Goal: Use online tool/utility: Utilize a website feature to perform a specific function

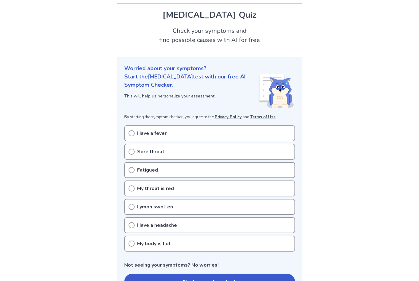
scroll to position [15, 0]
click at [130, 148] on icon at bounding box center [131, 151] width 6 height 6
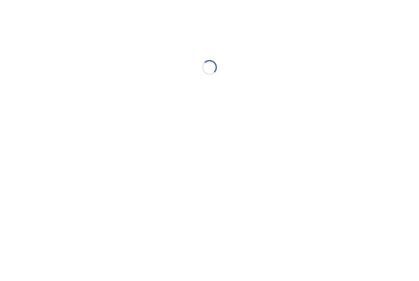
click at [131, 129] on html "Loading..." at bounding box center [209, 64] width 419 height 129
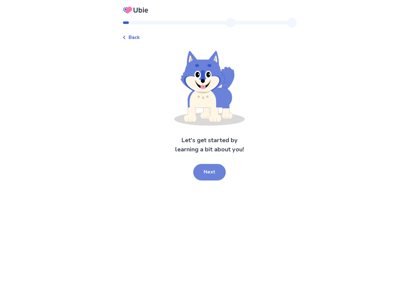
click at [201, 171] on button "Next" at bounding box center [209, 172] width 33 height 17
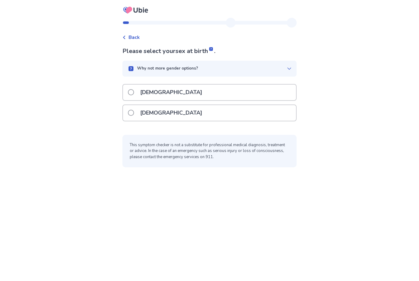
click at [138, 116] on label "[DEMOGRAPHIC_DATA]" at bounding box center [167, 113] width 78 height 16
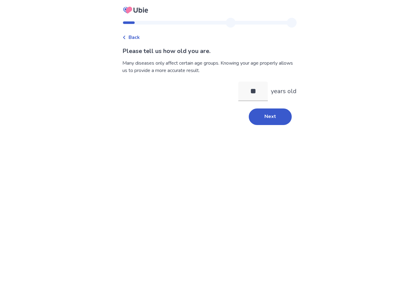
click at [265, 120] on button "Next" at bounding box center [270, 117] width 43 height 17
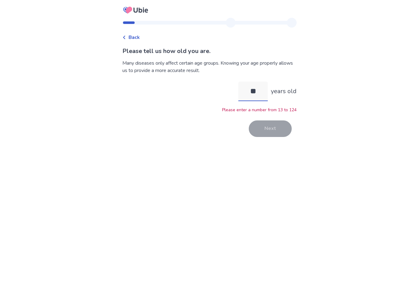
click at [258, 93] on input "**" at bounding box center [252, 92] width 29 height 20
type input "*"
type input "**"
click at [258, 132] on button "Next" at bounding box center [270, 128] width 43 height 17
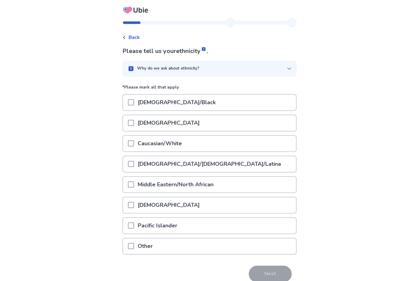
click at [134, 144] on span at bounding box center [131, 143] width 6 height 6
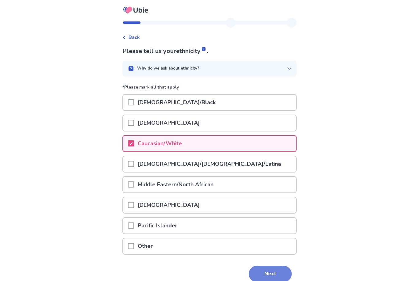
click at [250, 267] on button "Next" at bounding box center [270, 274] width 43 height 17
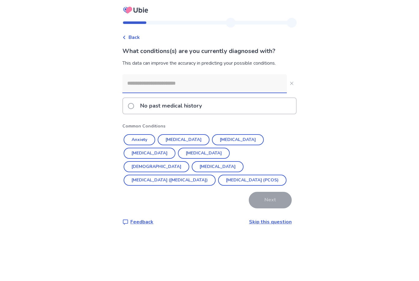
click at [203, 83] on input at bounding box center [204, 83] width 164 height 18
type input "*"
click at [145, 110] on p "No past medical history" at bounding box center [170, 106] width 69 height 16
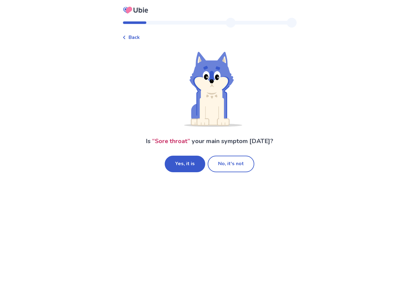
click at [195, 167] on button "Yes, it is" at bounding box center [185, 164] width 40 height 17
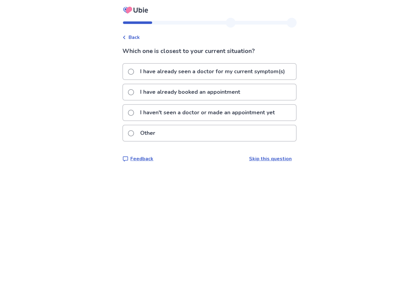
click at [159, 114] on p "I haven't seen a doctor or made an appointment yet" at bounding box center [207, 113] width 142 height 16
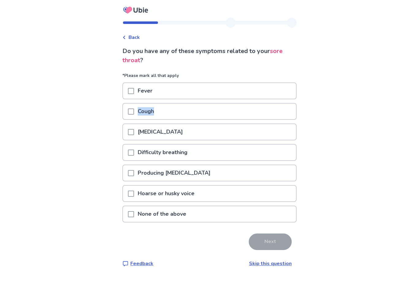
drag, startPoint x: 156, startPoint y: 92, endPoint x: 166, endPoint y: 113, distance: 23.6
click at [166, 113] on div "*Please mark all that apply Fever Cough [MEDICAL_DATA] Difficulty breathing Pro…" at bounding box center [209, 149] width 174 height 154
click at [166, 113] on div "Cough" at bounding box center [209, 112] width 173 height 16
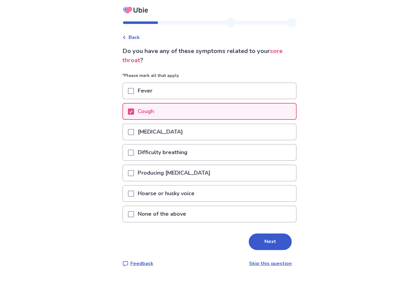
click at [166, 114] on div "Cough" at bounding box center [209, 112] width 173 height 16
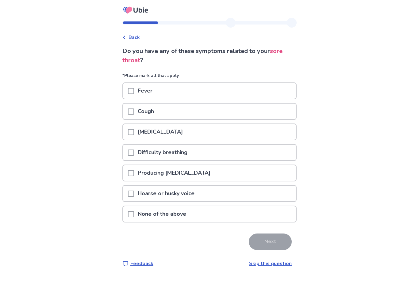
click at [172, 153] on p "Difficulty breathing" at bounding box center [162, 153] width 57 height 16
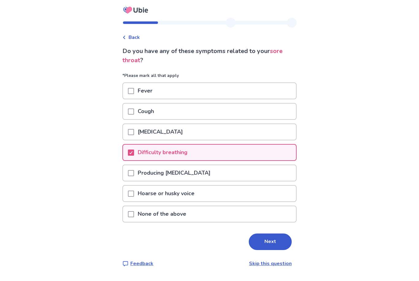
click at [275, 239] on button "Next" at bounding box center [270, 242] width 43 height 17
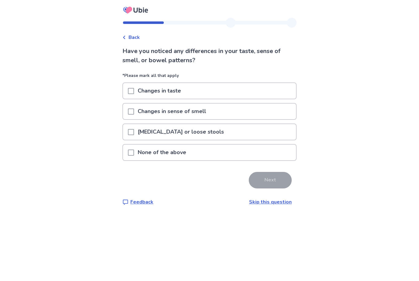
click at [200, 151] on div "None of the above" at bounding box center [209, 153] width 173 height 16
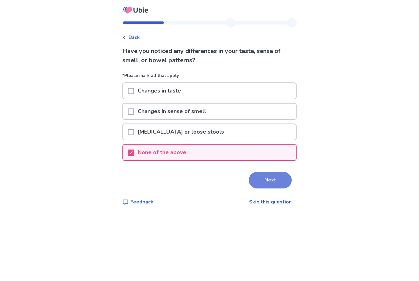
click at [256, 182] on button "Next" at bounding box center [270, 180] width 43 height 17
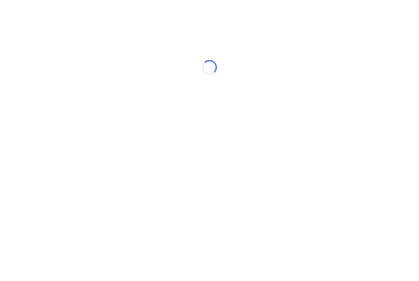
select select "*"
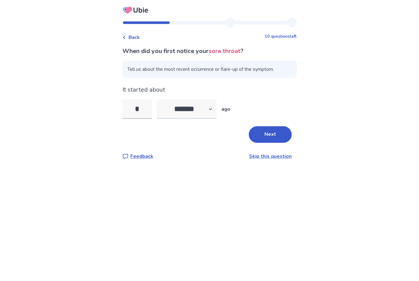
type input "*"
select select "*"
click at [146, 110] on input "*" at bounding box center [136, 109] width 29 height 20
type input "**"
click at [263, 136] on button "Next" at bounding box center [270, 134] width 43 height 17
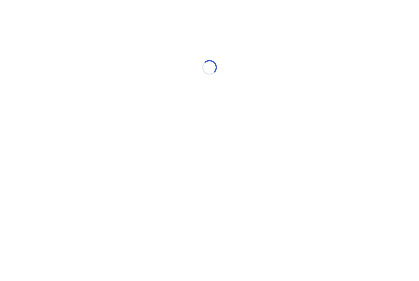
select select "*"
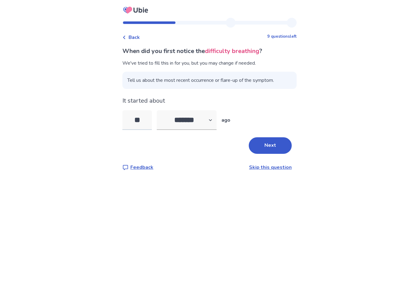
click at [148, 117] on input "**" at bounding box center [136, 120] width 29 height 20
type input "*"
click at [254, 144] on button "Next" at bounding box center [270, 145] width 43 height 17
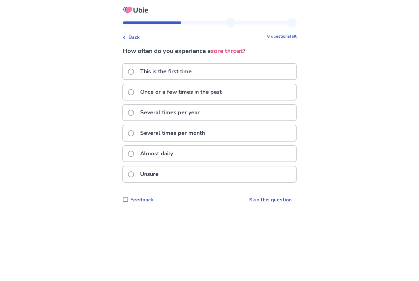
click at [172, 178] on div "Unsure" at bounding box center [209, 174] width 173 height 16
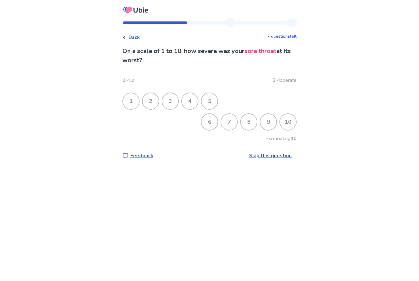
click at [221, 122] on div "7" at bounding box center [229, 122] width 16 height 16
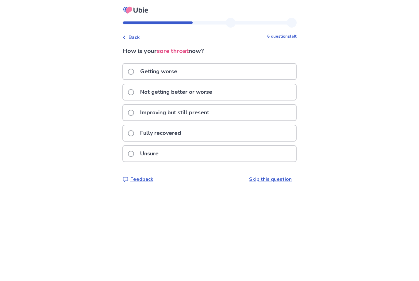
click at [181, 71] on p "Getting worse" at bounding box center [158, 72] width 44 height 16
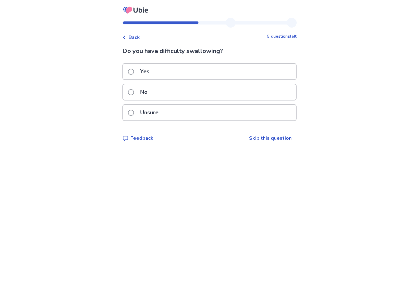
click at [179, 73] on div "Yes" at bounding box center [209, 72] width 173 height 16
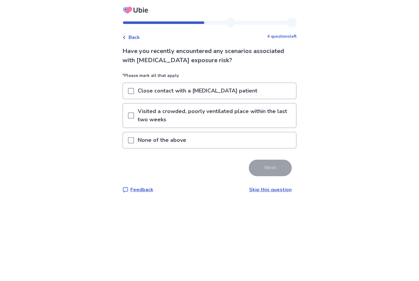
click at [197, 142] on div "None of the above" at bounding box center [209, 140] width 173 height 16
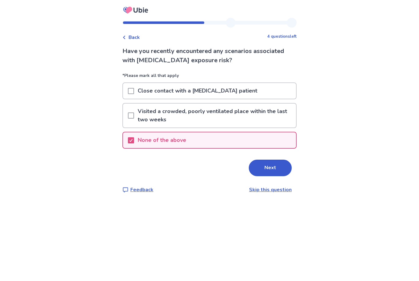
click at [256, 167] on button "Next" at bounding box center [270, 168] width 43 height 17
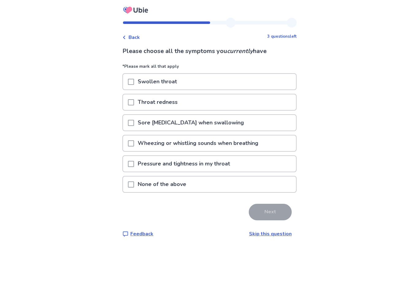
click at [187, 83] on div "Swollen throat" at bounding box center [209, 82] width 173 height 16
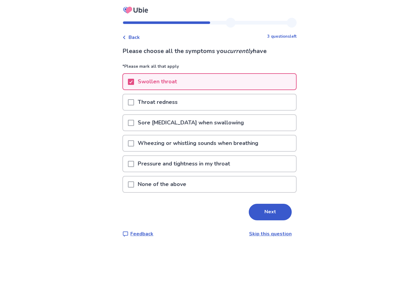
click at [187, 98] on div "Throat redness" at bounding box center [209, 102] width 173 height 16
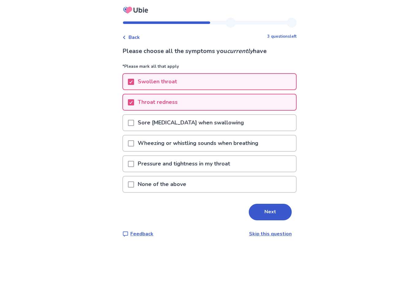
click at [189, 123] on p "Sore throat with pain when swallowing" at bounding box center [190, 123] width 113 height 16
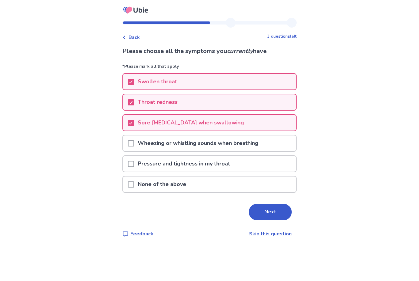
click at [211, 145] on p "Wheezing or whistling sounds when breathing" at bounding box center [198, 144] width 128 height 16
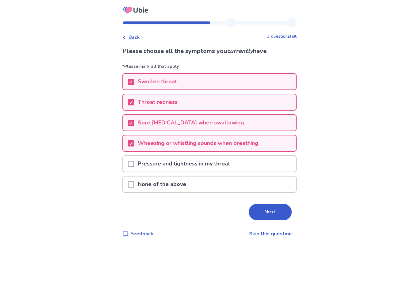
click at [208, 163] on p "Pressure and tightness in my throat" at bounding box center [184, 164] width 100 height 16
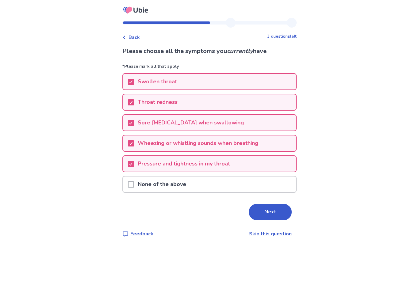
click at [261, 211] on button "Next" at bounding box center [270, 212] width 43 height 17
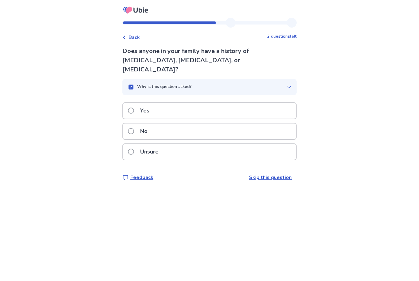
click at [167, 124] on div "No" at bounding box center [209, 132] width 173 height 16
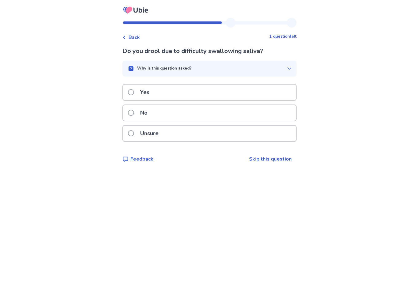
click at [181, 72] on button "Why is this question asked?" at bounding box center [209, 69] width 174 height 16
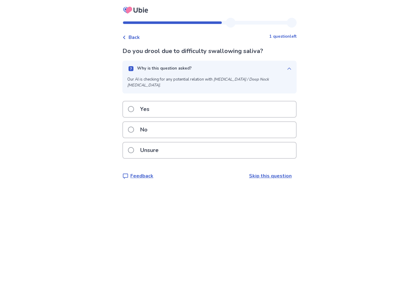
click at [182, 74] on button "Why is this question asked?" at bounding box center [209, 69] width 174 height 16
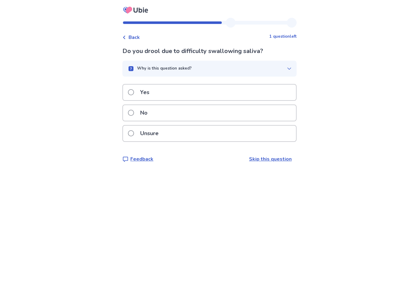
click at [162, 130] on p "Unsure" at bounding box center [149, 134] width 26 height 16
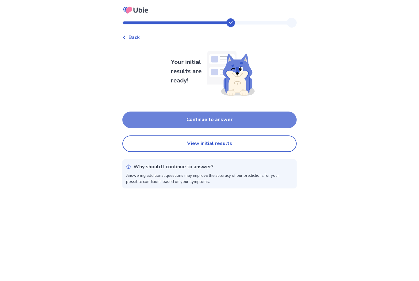
click at [173, 115] on button "Continue to answer" at bounding box center [209, 120] width 174 height 17
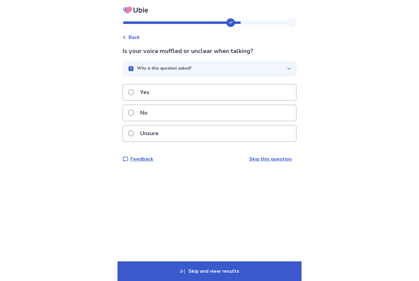
click at [160, 111] on div "No" at bounding box center [209, 113] width 173 height 16
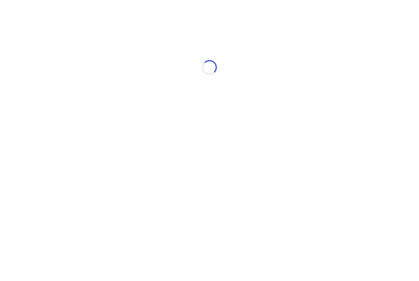
select select "*"
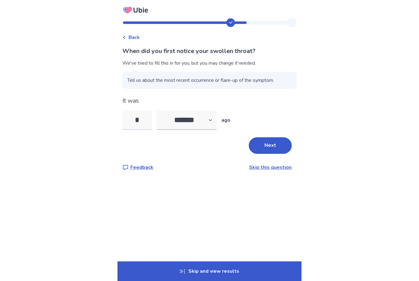
click at [148, 115] on input "*" at bounding box center [136, 120] width 29 height 20
type input "*"
click at [265, 150] on button "Next" at bounding box center [270, 145] width 43 height 17
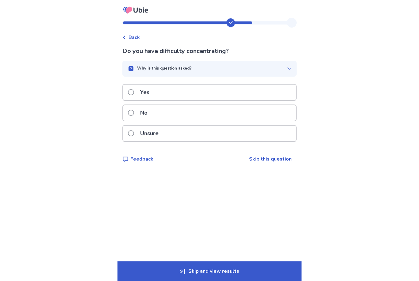
click at [150, 71] on p "Why is this question asked?" at bounding box center [164, 69] width 55 height 6
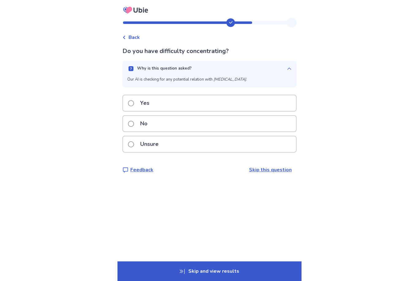
click at [150, 71] on p "Why is this question asked?" at bounding box center [164, 69] width 55 height 6
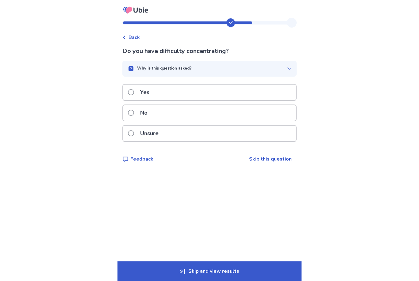
click at [150, 113] on p "No" at bounding box center [143, 113] width 15 height 16
click at [150, 114] on p "No" at bounding box center [143, 113] width 15 height 16
click at [177, 100] on div "Yes" at bounding box center [209, 93] width 173 height 16
click at [151, 94] on p "Yes" at bounding box center [144, 93] width 17 height 16
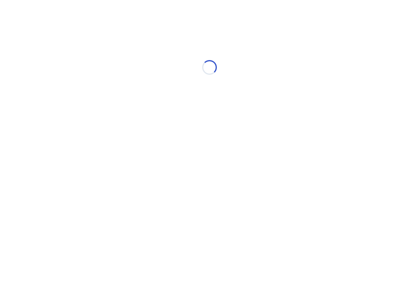
select select "*"
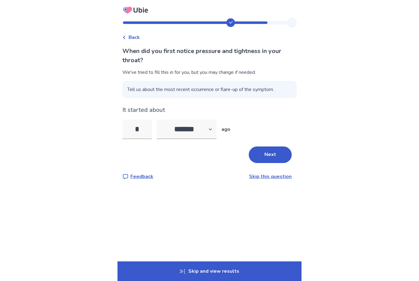
click at [261, 160] on button "Next" at bounding box center [270, 155] width 43 height 17
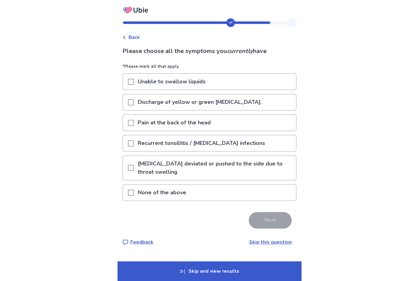
click at [199, 81] on p "Unable to swallow liquids" at bounding box center [171, 82] width 75 height 16
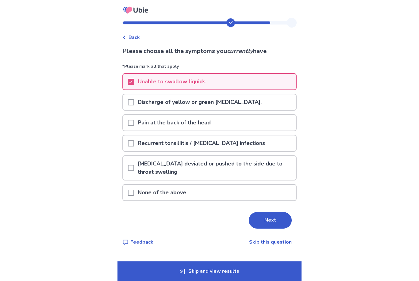
click at [210, 125] on p "Pain at the back of the head" at bounding box center [174, 123] width 80 height 16
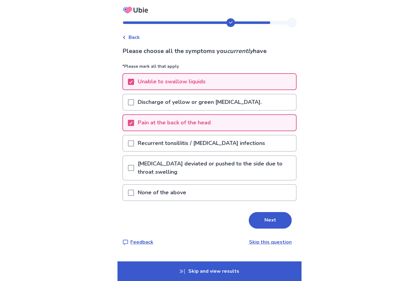
click at [259, 220] on button "Next" at bounding box center [270, 220] width 43 height 17
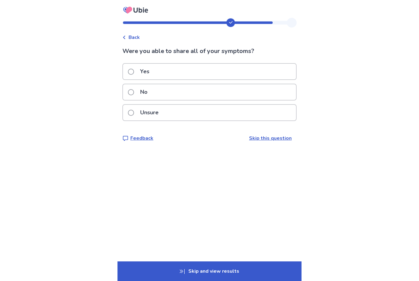
click at [181, 97] on div "No" at bounding box center [209, 92] width 173 height 16
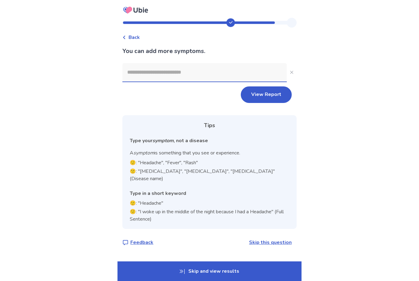
click at [179, 76] on input at bounding box center [204, 72] width 164 height 18
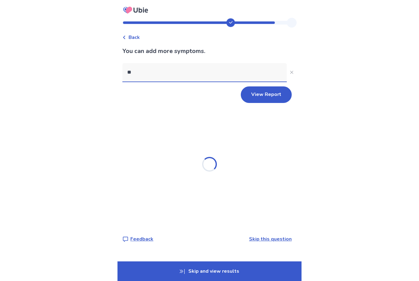
type input "*"
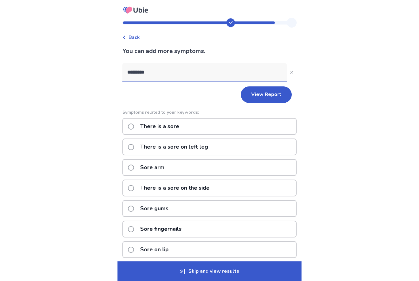
click at [141, 71] on input "*********" at bounding box center [204, 72] width 164 height 18
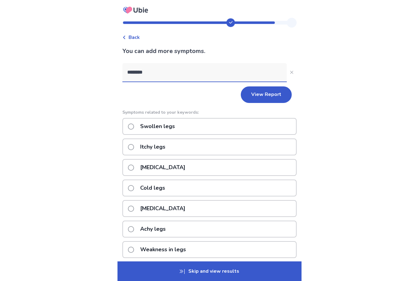
type input "*********"
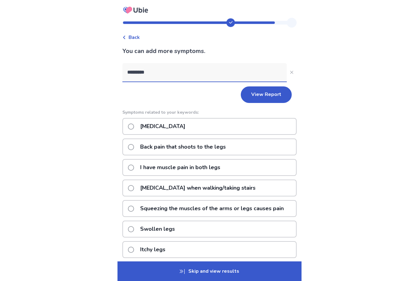
click at [174, 127] on p "Pain in legs" at bounding box center [162, 127] width 52 height 16
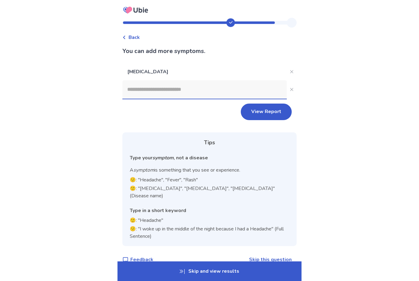
click at [169, 91] on input at bounding box center [204, 89] width 164 height 18
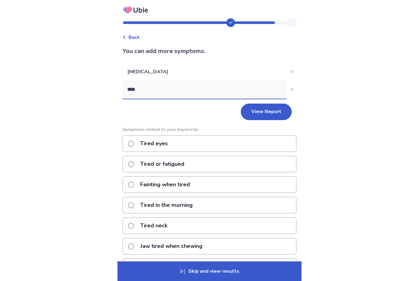
type input "*****"
click at [178, 165] on p "Tired or fatigued" at bounding box center [162, 164] width 52 height 16
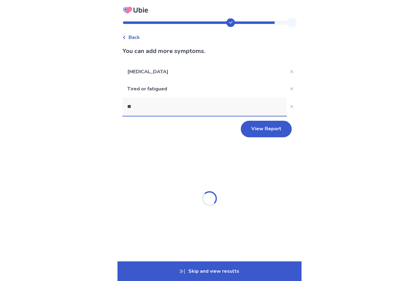
type input "*"
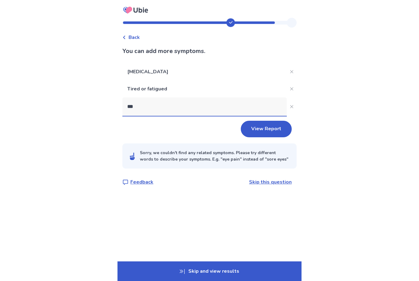
type input "****"
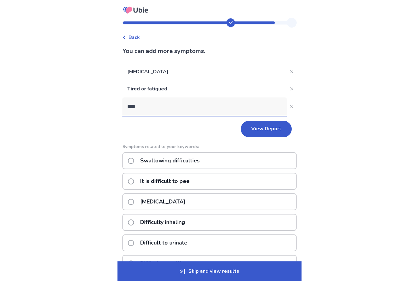
click at [197, 160] on p "Swallowing difficulties" at bounding box center [169, 161] width 67 height 16
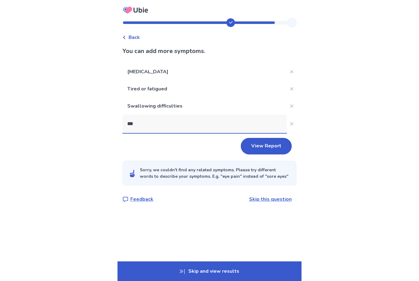
type input "****"
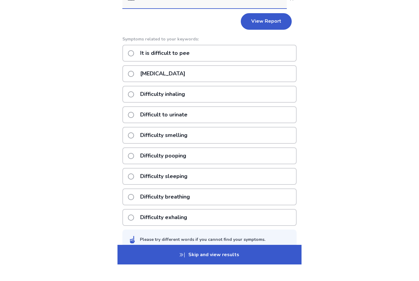
click at [184, 206] on p "Difficulty breathing" at bounding box center [164, 214] width 57 height 16
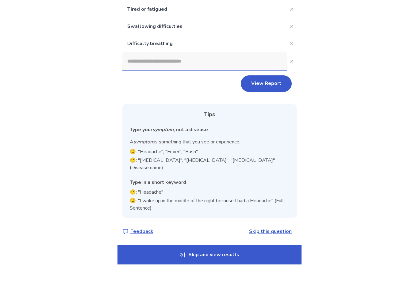
scroll to position [41, 0]
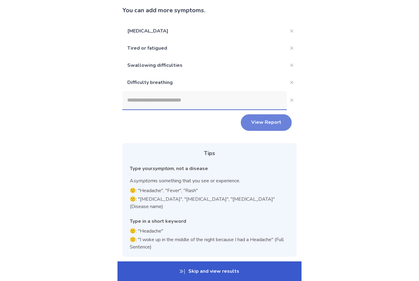
click at [261, 122] on button "View Report" at bounding box center [266, 122] width 51 height 17
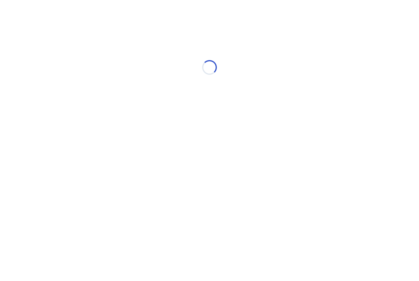
scroll to position [0, 0]
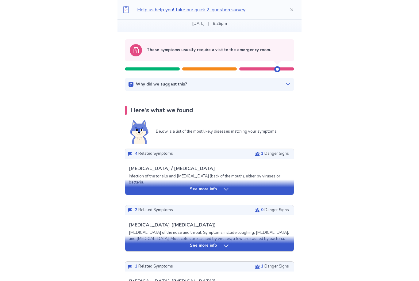
scroll to position [46, 0]
click at [190, 187] on p "See more info" at bounding box center [203, 189] width 27 height 6
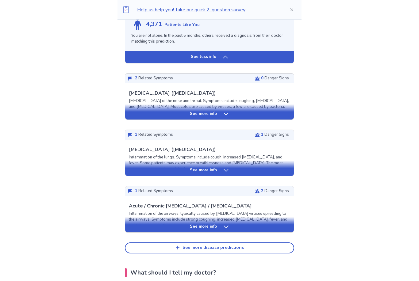
scroll to position [621, 0]
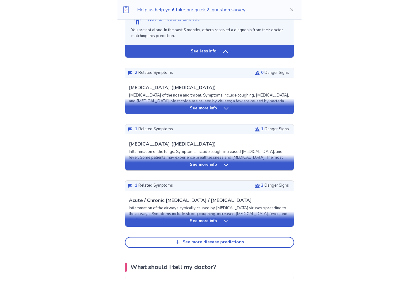
click at [182, 220] on div "See more info" at bounding box center [209, 222] width 169 height 6
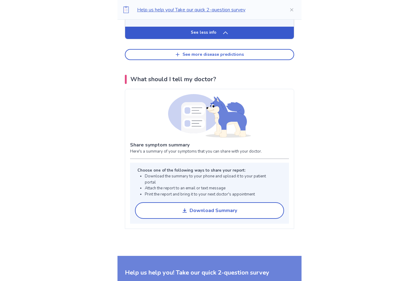
scroll to position [1275, 0]
